Goal: Task Accomplishment & Management: Use online tool/utility

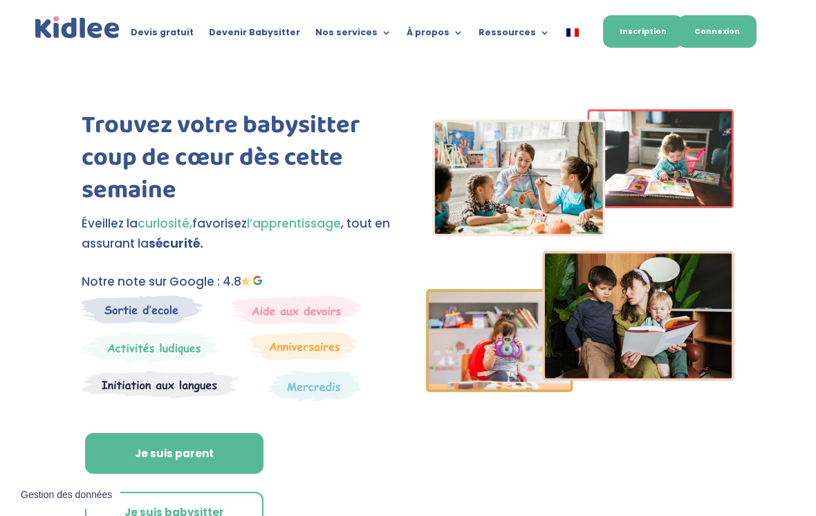
click at [703, 39] on link "Connexion" at bounding box center [717, 31] width 79 height 33
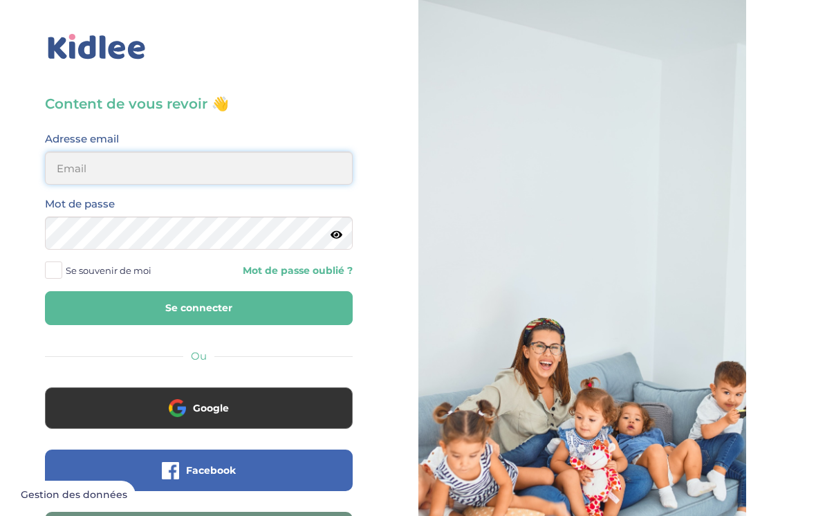
type input "lisa.raposo26@gmail.com"
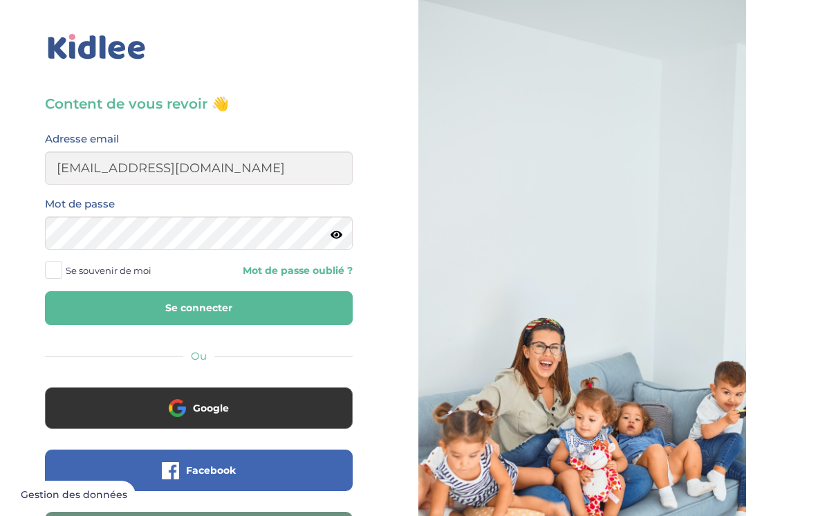
click at [198, 308] on button "Se connecter" at bounding box center [199, 308] width 308 height 34
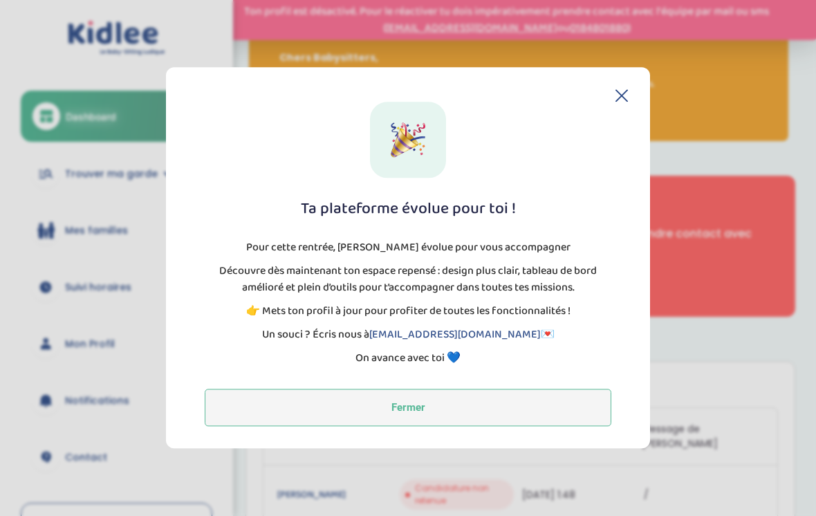
click at [414, 426] on button "Fermer" at bounding box center [408, 407] width 407 height 37
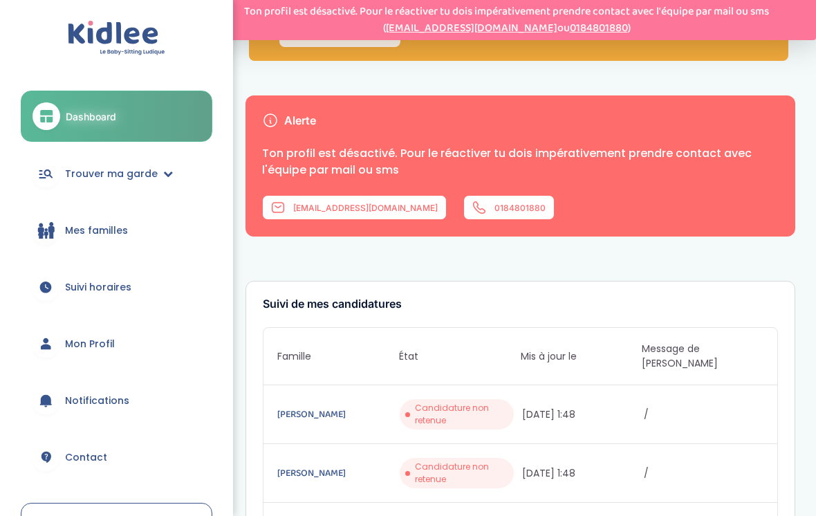
scroll to position [46, 0]
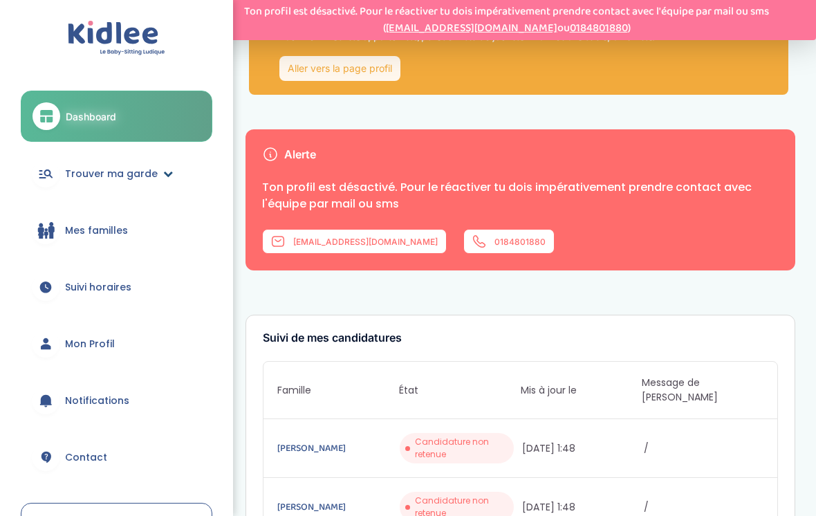
click at [102, 169] on span "Trouver ma garde" at bounding box center [111, 174] width 93 height 15
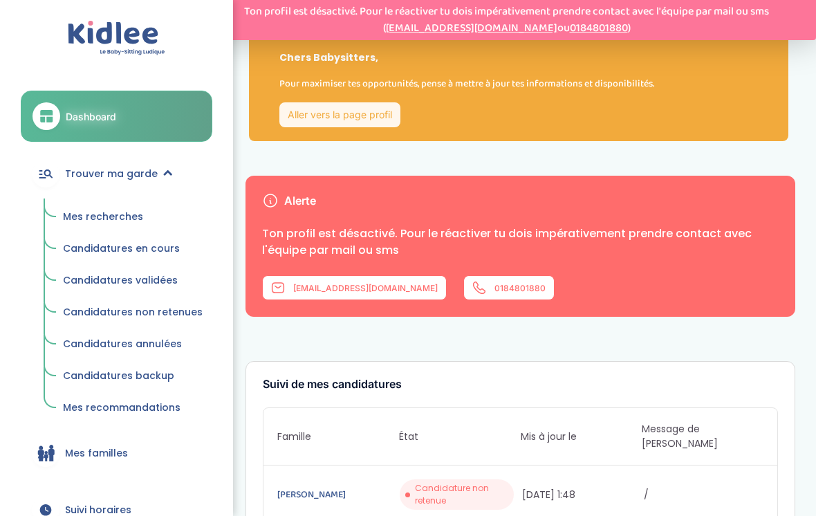
click at [91, 264] on ul "Mes recherches Candidatures en cours Candidatures validées Candidatures non ret…" at bounding box center [117, 309] width 192 height 223
click at [90, 268] on link "Candidatures validées" at bounding box center [132, 281] width 159 height 26
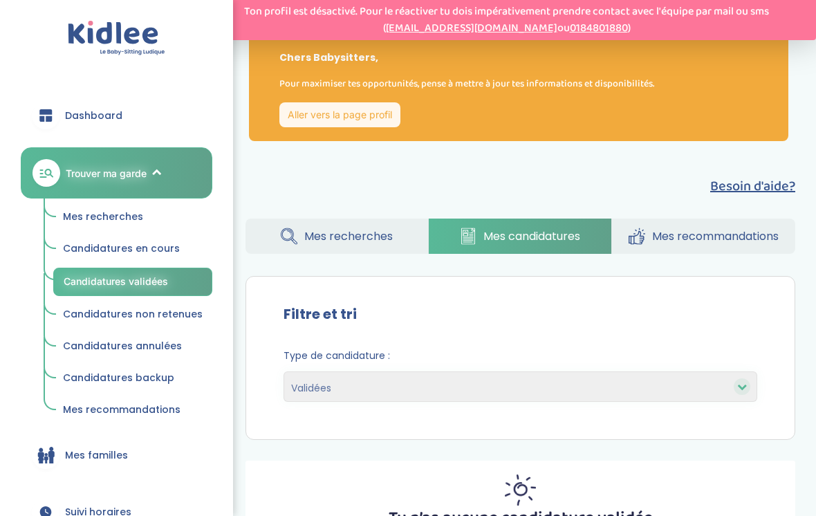
select select "accepted"
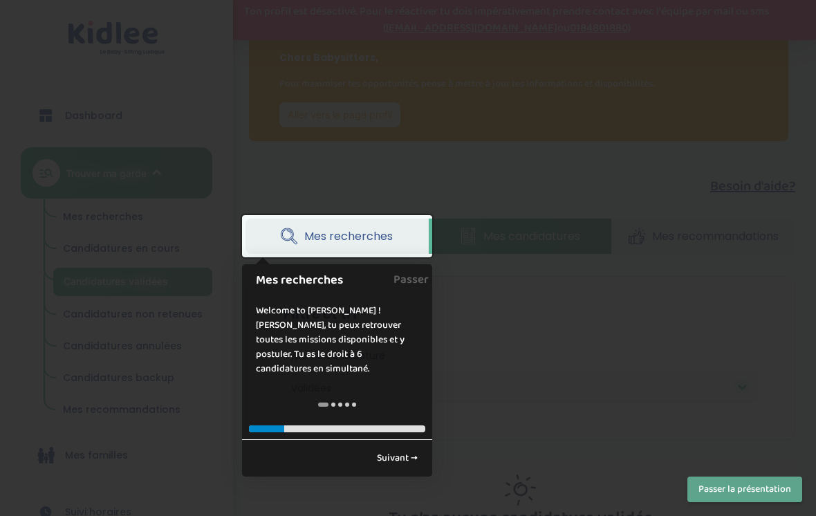
click at [488, 362] on div at bounding box center [408, 258] width 816 height 516
click at [389, 448] on link "Suivant →" at bounding box center [397, 458] width 56 height 23
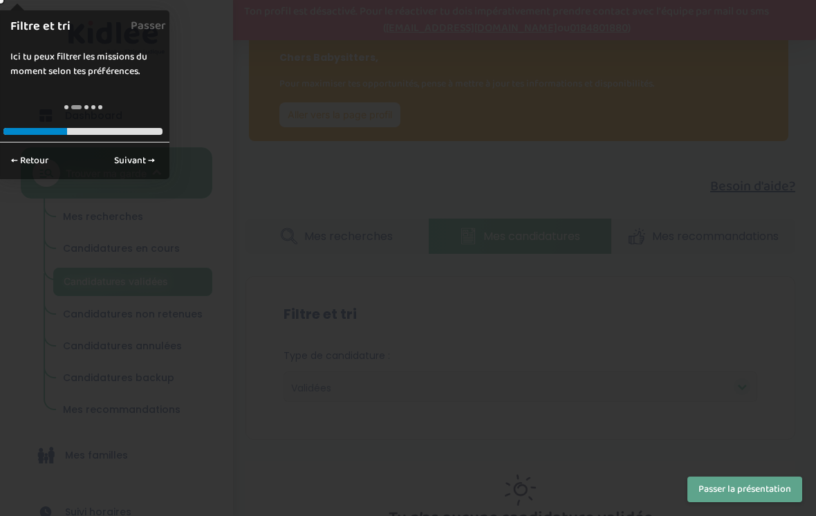
click at [734, 501] on button "Passer la présentation" at bounding box center [744, 490] width 115 height 26
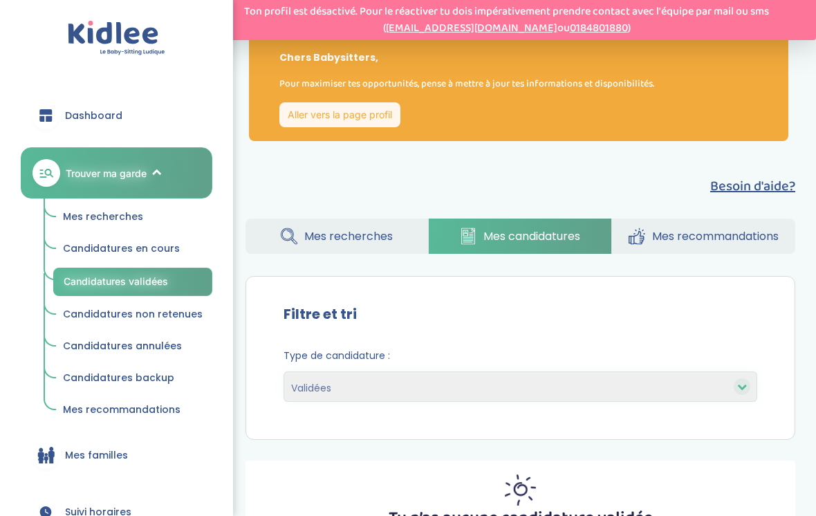
click at [743, 491] on div "Tu n’as aucune candidature validée" at bounding box center [521, 500] width 550 height 78
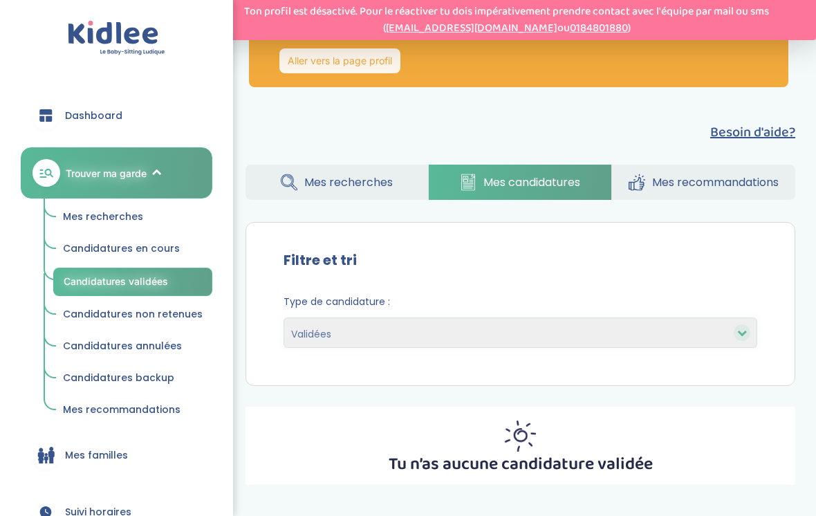
scroll to position [91, 0]
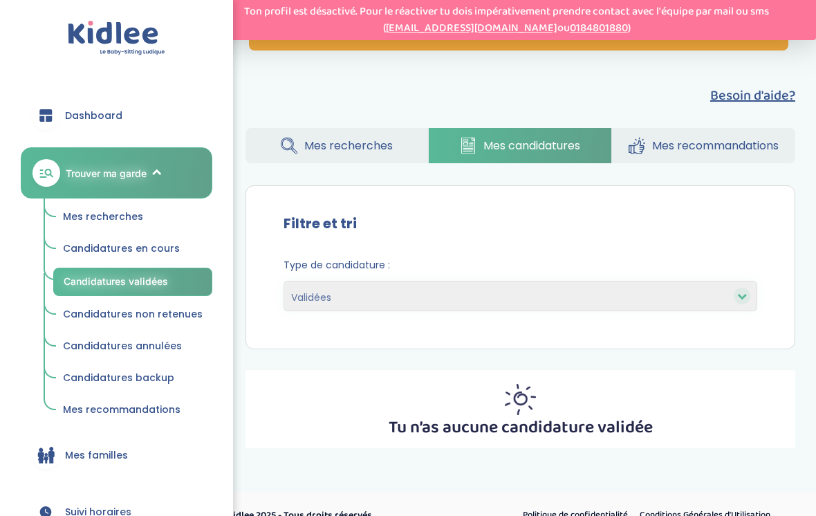
click at [591, 291] on select "En cours Validées Non retenues Annulées Backup" at bounding box center [521, 296] width 474 height 30
click at [384, 151] on span "Mes recherches" at bounding box center [348, 145] width 89 height 17
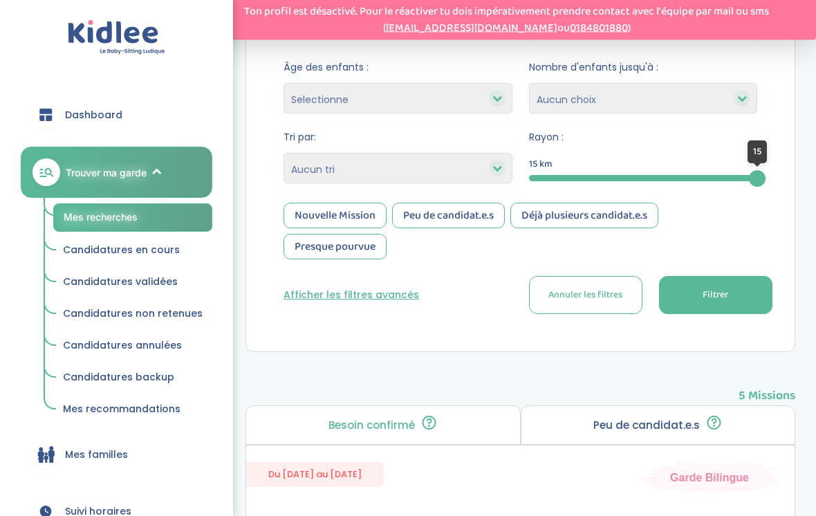
scroll to position [365, 0]
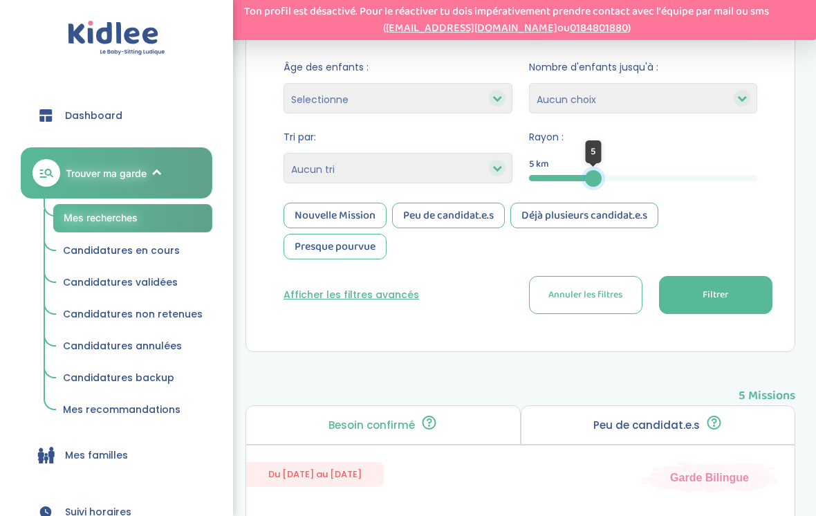
drag, startPoint x: 750, startPoint y: 178, endPoint x: 593, endPoint y: 178, distance: 157.0
click at [593, 178] on div at bounding box center [593, 178] width 17 height 17
click at [676, 307] on button "Filtrer" at bounding box center [715, 295] width 113 height 38
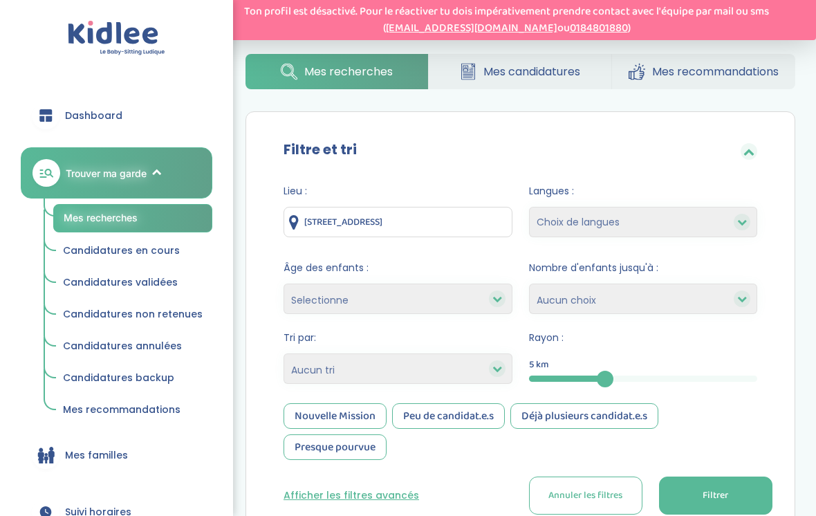
scroll to position [162, 0]
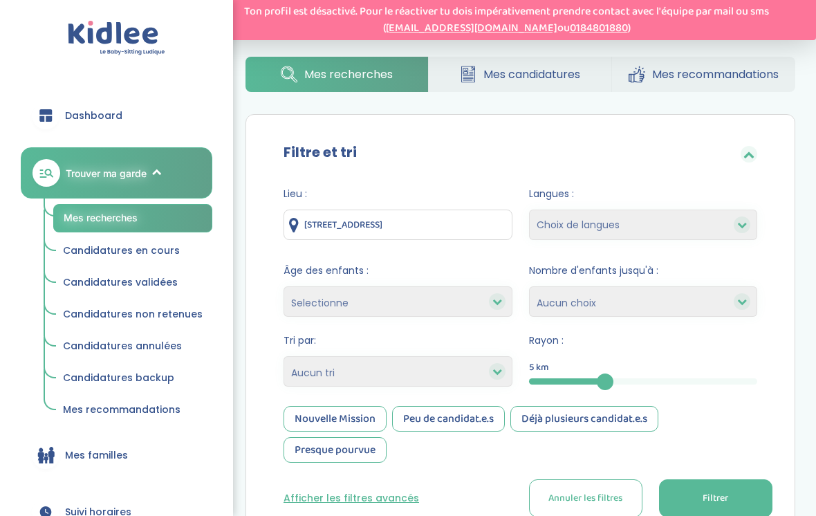
click at [468, 229] on input "[STREET_ADDRESS]" at bounding box center [398, 225] width 229 height 30
click at [0, 0] on html "Ton profil est désactivé. Pour le réactiver tu dois impérativement prendre cont…" at bounding box center [408, 320] width 816 height 964
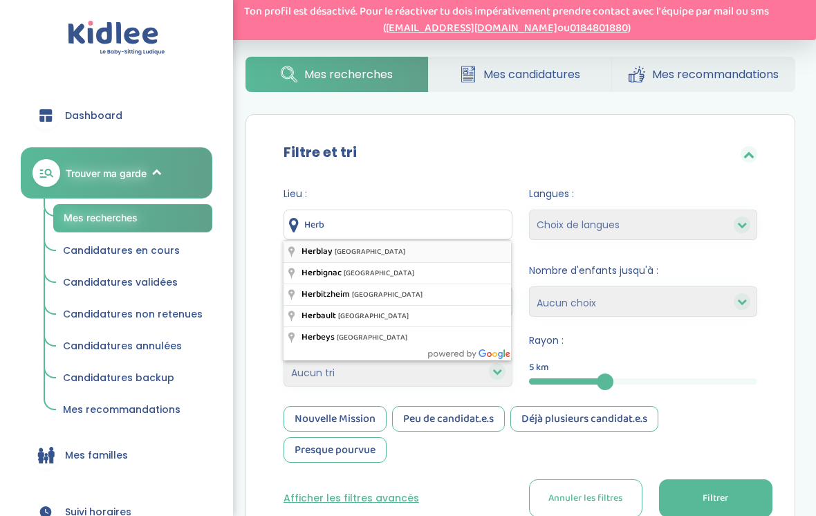
type input "Herblay, [GEOGRAPHIC_DATA]"
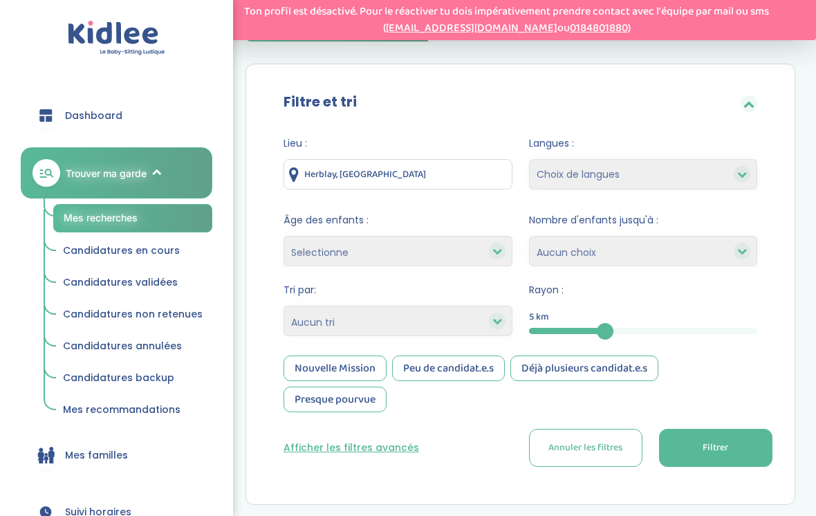
scroll to position [218, 0]
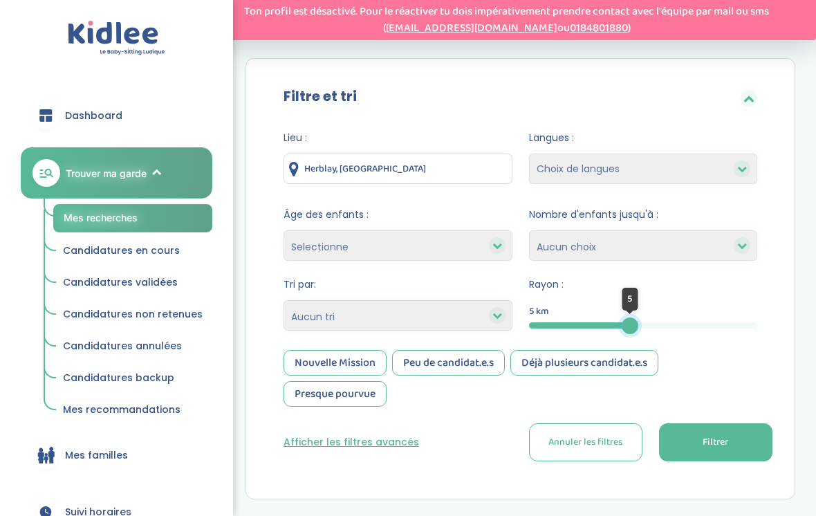
drag, startPoint x: 604, startPoint y: 328, endPoint x: 630, endPoint y: 328, distance: 26.3
click at [630, 328] on div at bounding box center [630, 325] width 17 height 17
drag, startPoint x: 613, startPoint y: 328, endPoint x: 621, endPoint y: 324, distance: 8.7
click at [621, 324] on div "5" at bounding box center [643, 325] width 229 height 6
drag, startPoint x: 610, startPoint y: 325, endPoint x: 694, endPoint y: 325, distance: 84.4
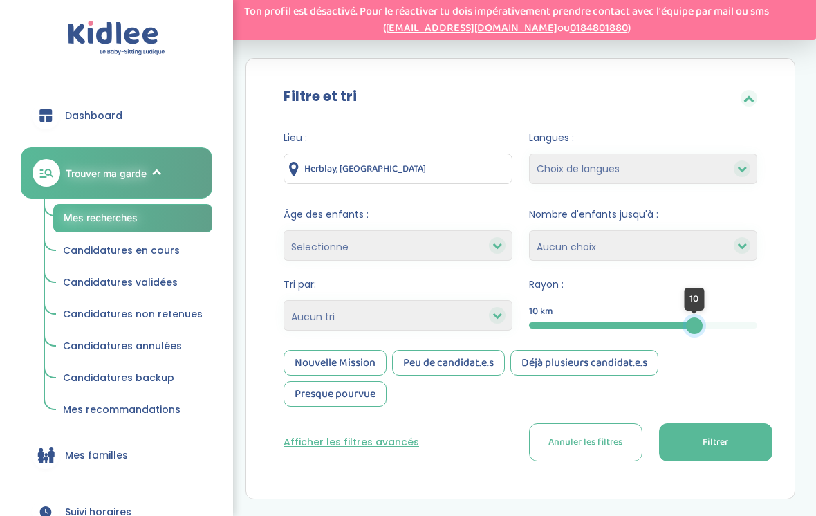
click at [694, 325] on div at bounding box center [694, 325] width 17 height 17
click at [703, 450] on span "Filtrer" at bounding box center [716, 442] width 26 height 15
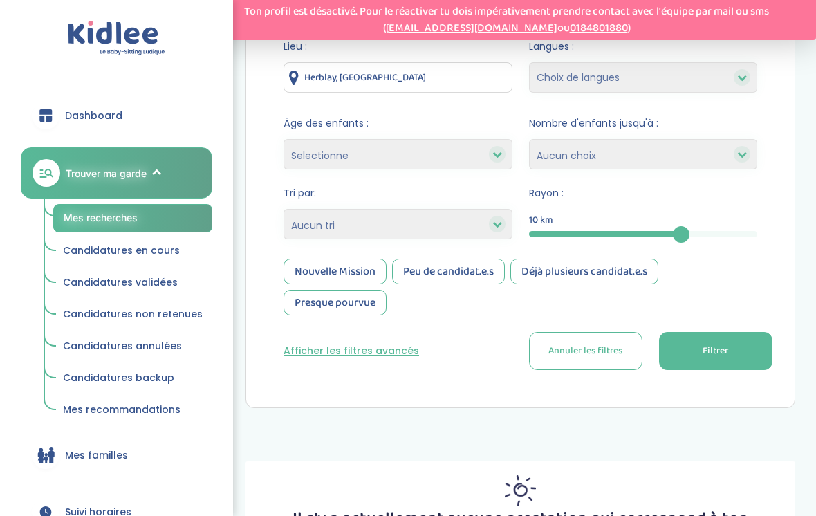
scroll to position [254, 0]
